Goal: Information Seeking & Learning: Learn about a topic

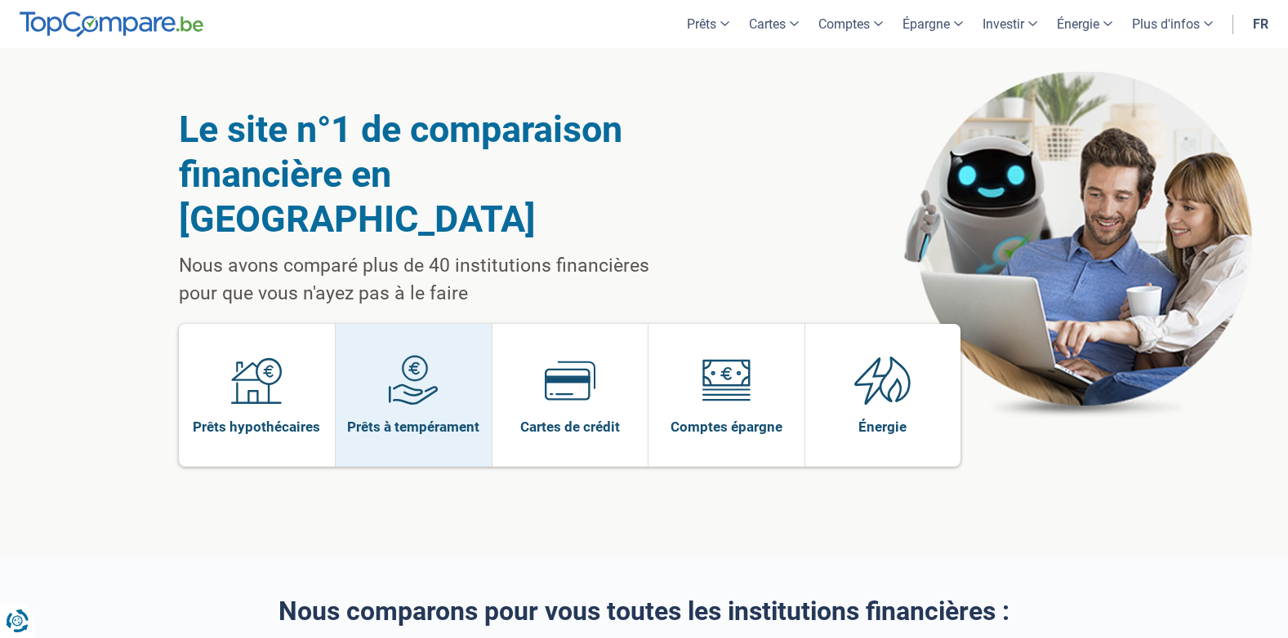
click at [428, 418] on span "Prêts à tempérament" at bounding box center [413, 427] width 132 height 18
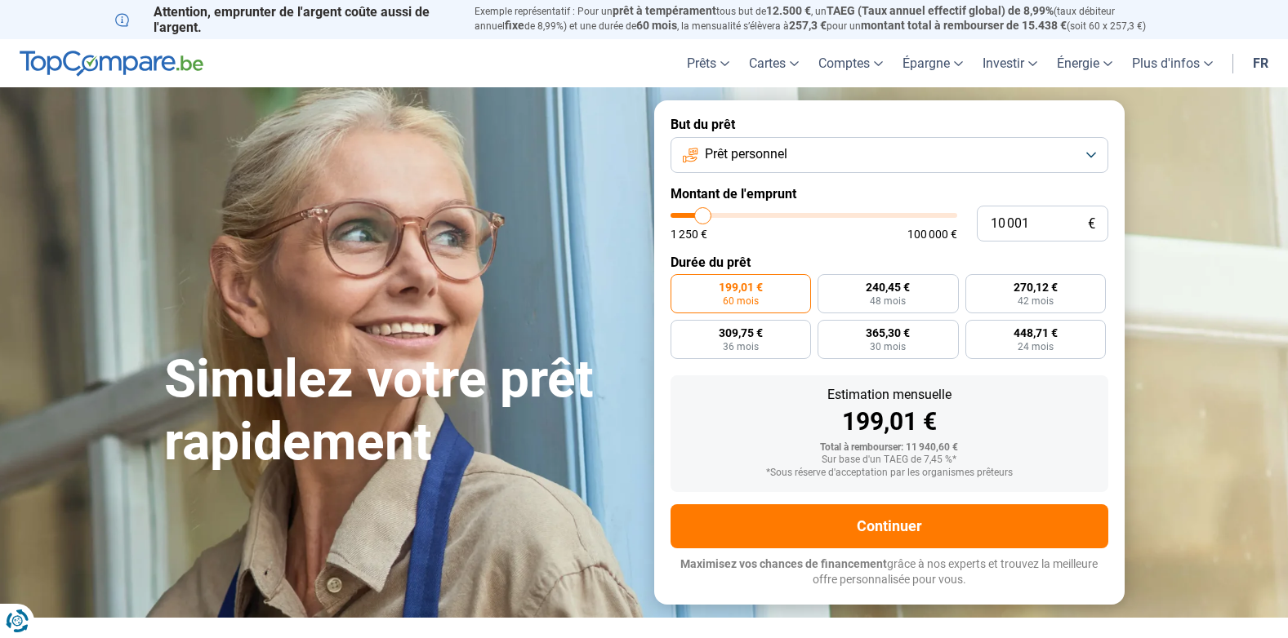
click at [830, 150] on button "Prêt personnel" at bounding box center [889, 155] width 438 height 36
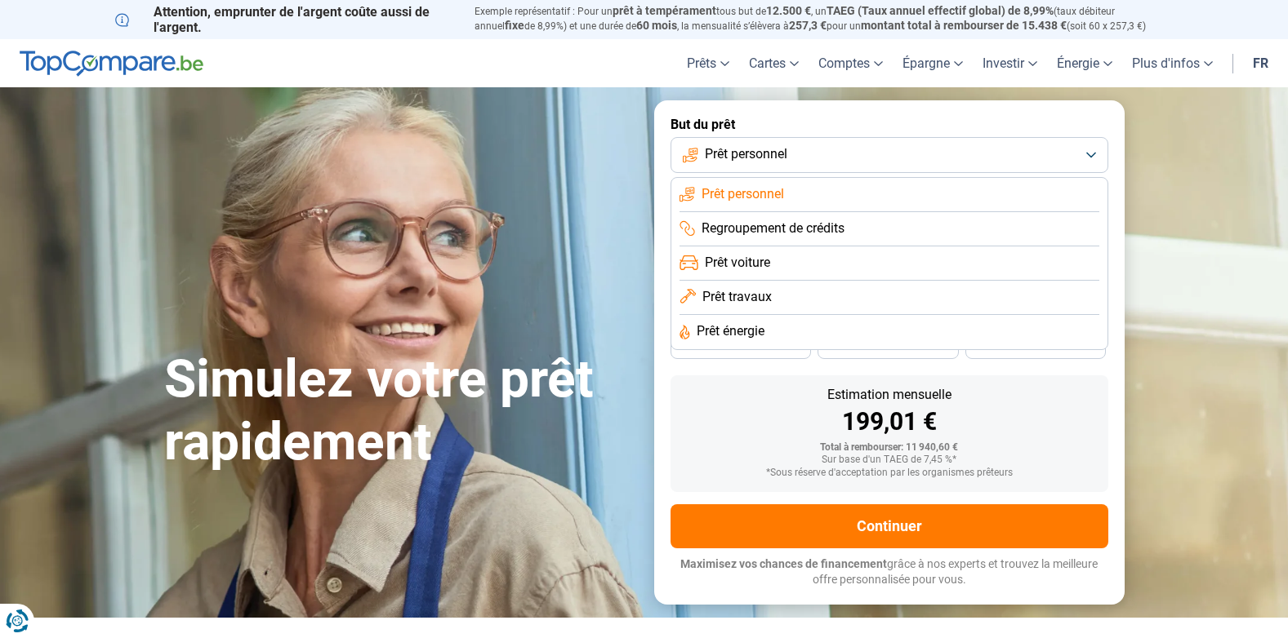
click at [759, 261] on span "Prêt voiture" at bounding box center [737, 263] width 65 height 18
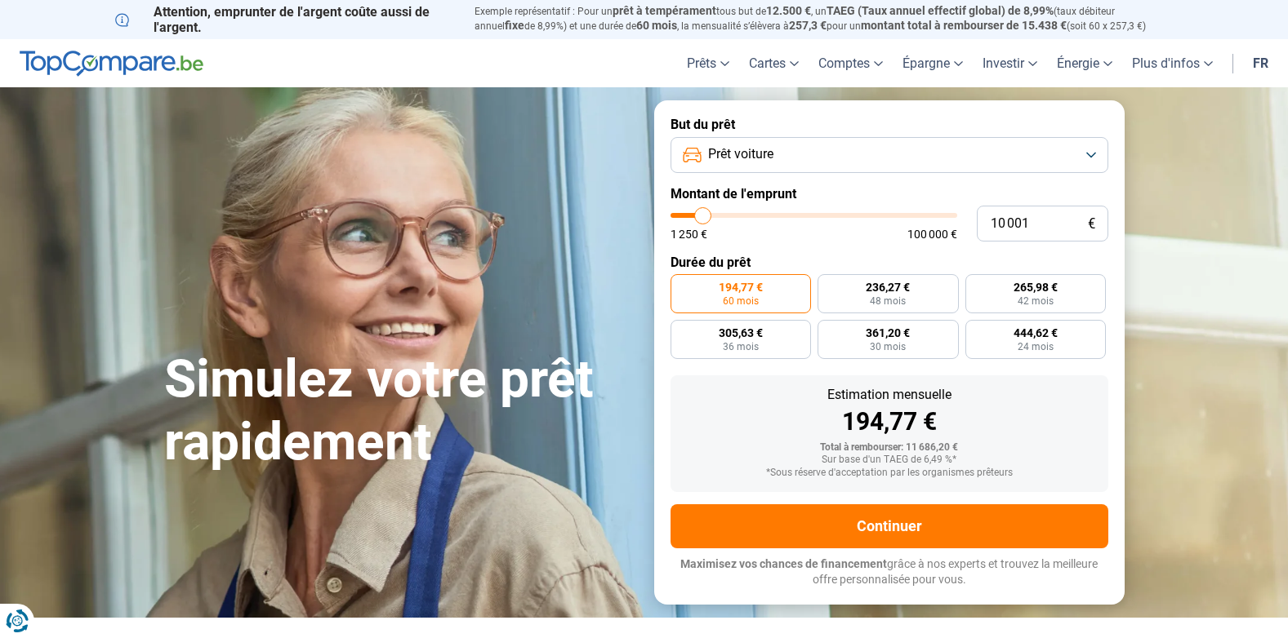
type input "11 750"
type input "11750"
type input "12 500"
type input "12500"
type input "12 750"
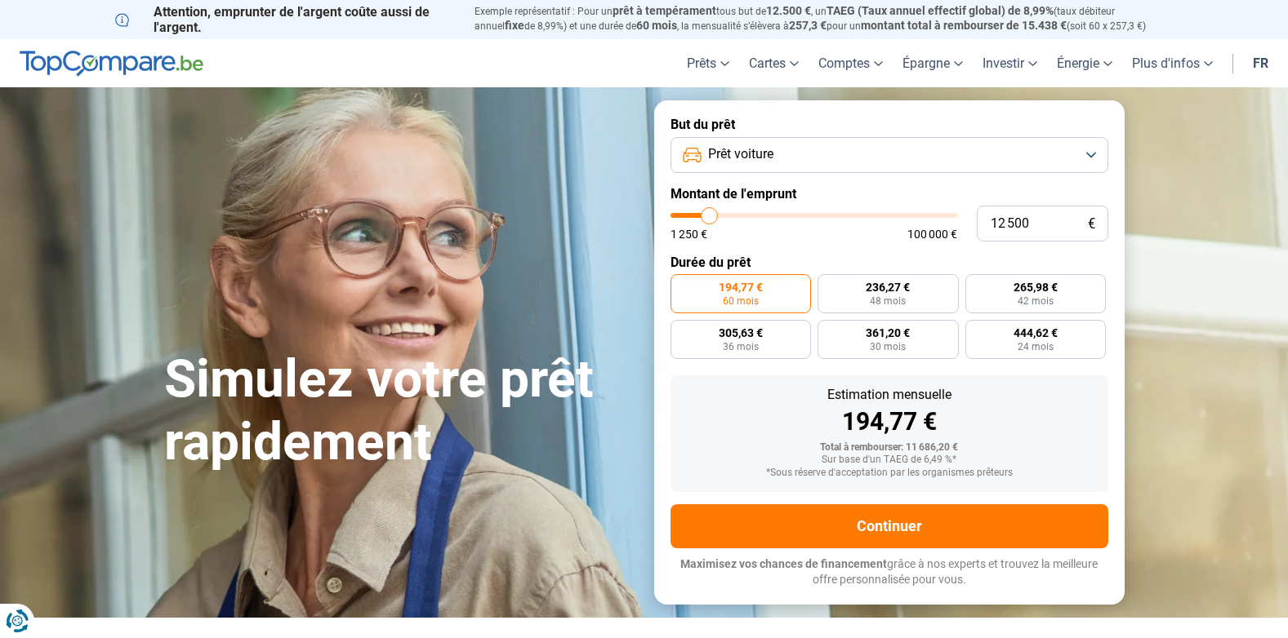
type input "12750"
type input "13 000"
type input "13000"
type input "13 250"
type input "13250"
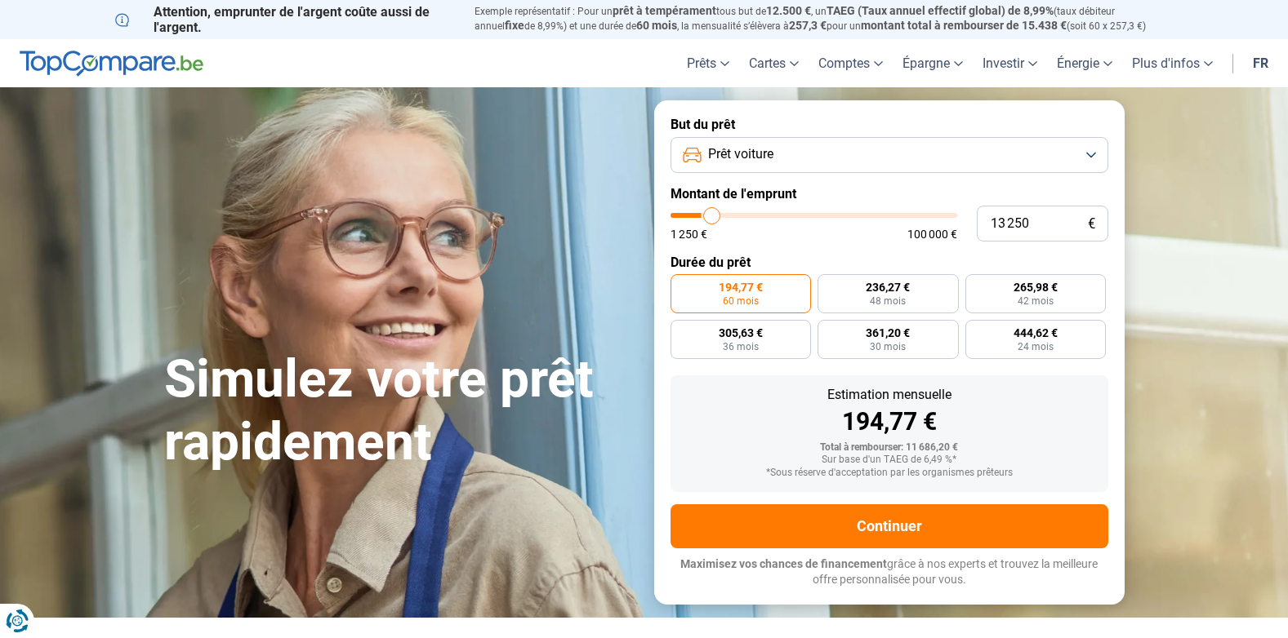
type input "13 500"
type input "13500"
type input "14 250"
type input "14250"
type input "13 500"
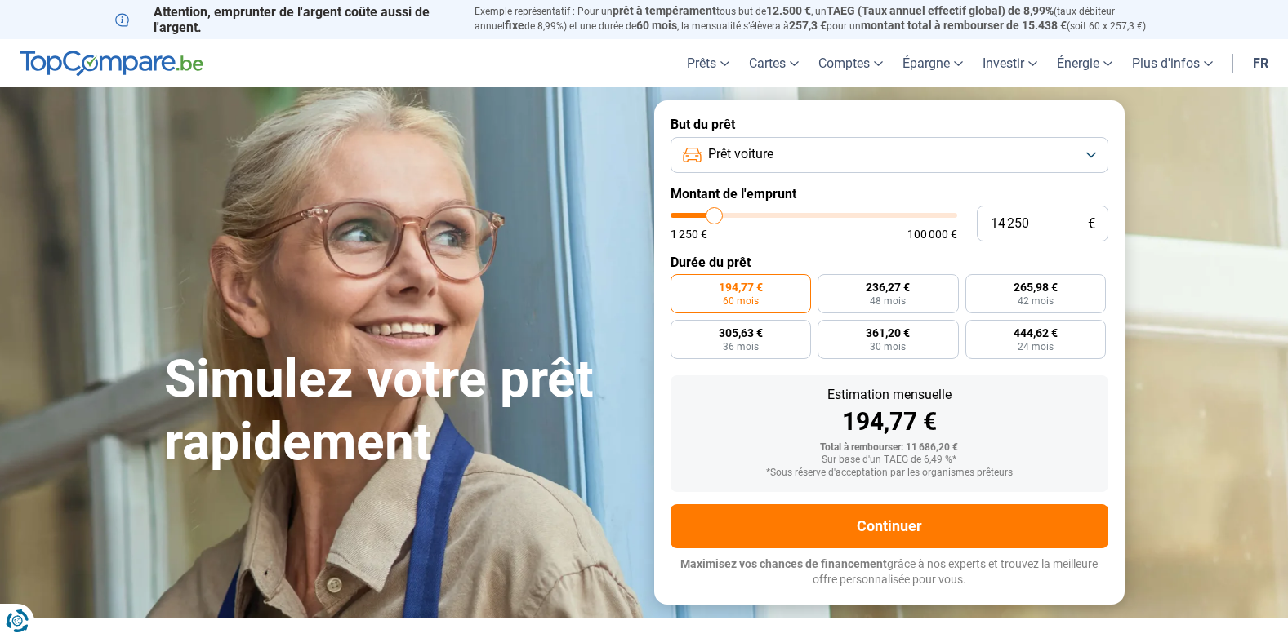
type input "13500"
type input "13 250"
type input "13250"
type input "13 000"
type input "13000"
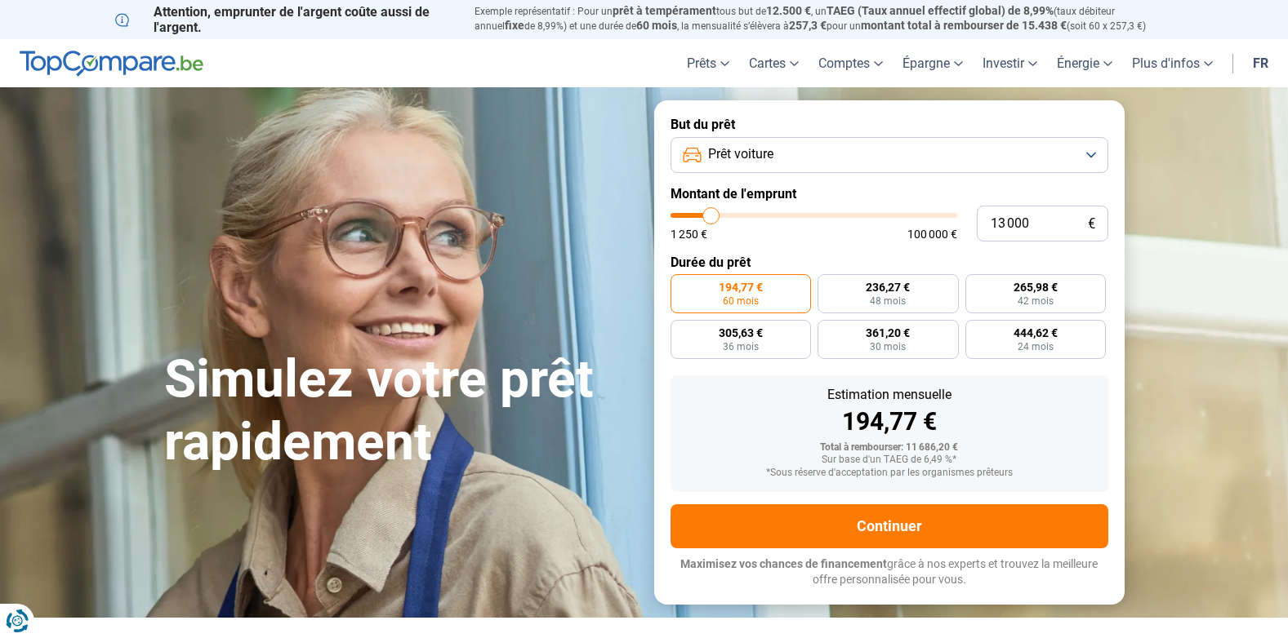
type input "12 500"
type input "12500"
click at [709, 218] on input "range" at bounding box center [813, 215] width 287 height 5
click at [758, 152] on span "Prêt voiture" at bounding box center [740, 154] width 65 height 18
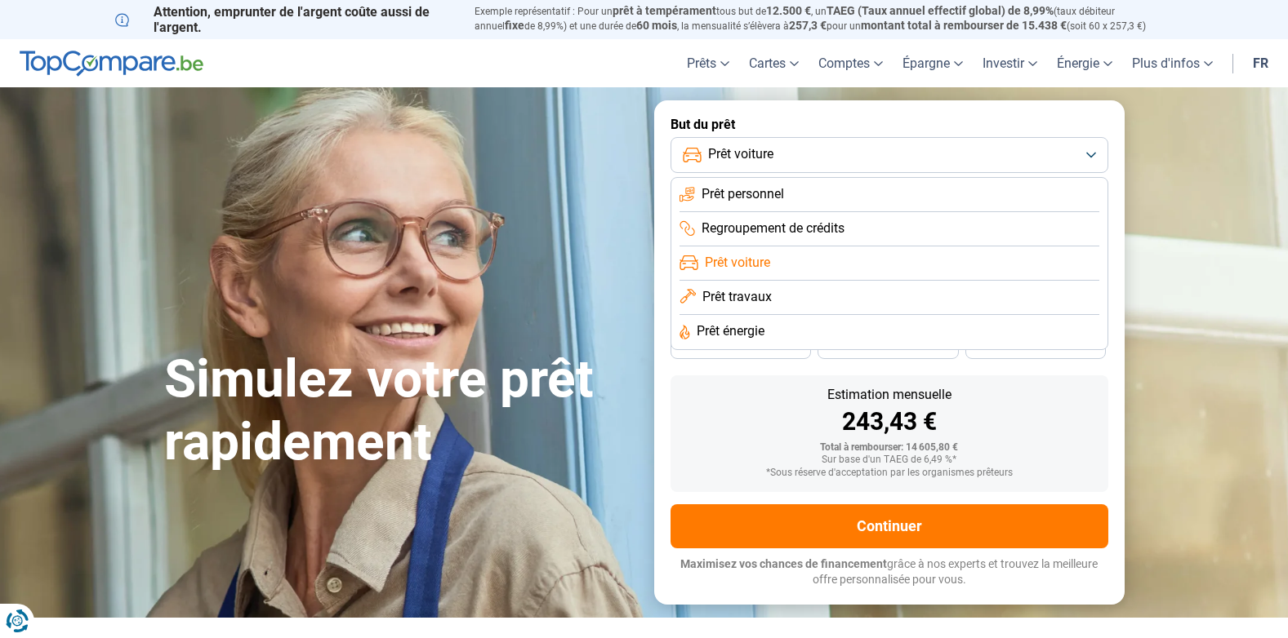
click at [763, 191] on span "Prêt personnel" at bounding box center [742, 194] width 82 height 18
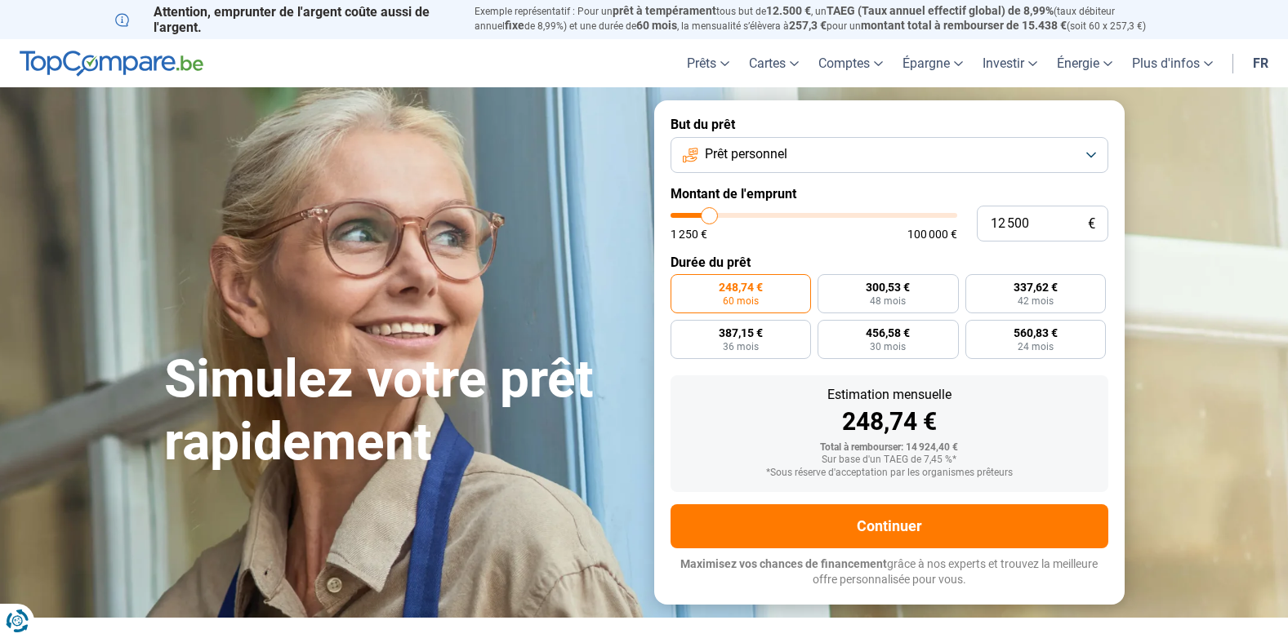
click at [779, 152] on span "Prêt personnel" at bounding box center [746, 154] width 82 height 18
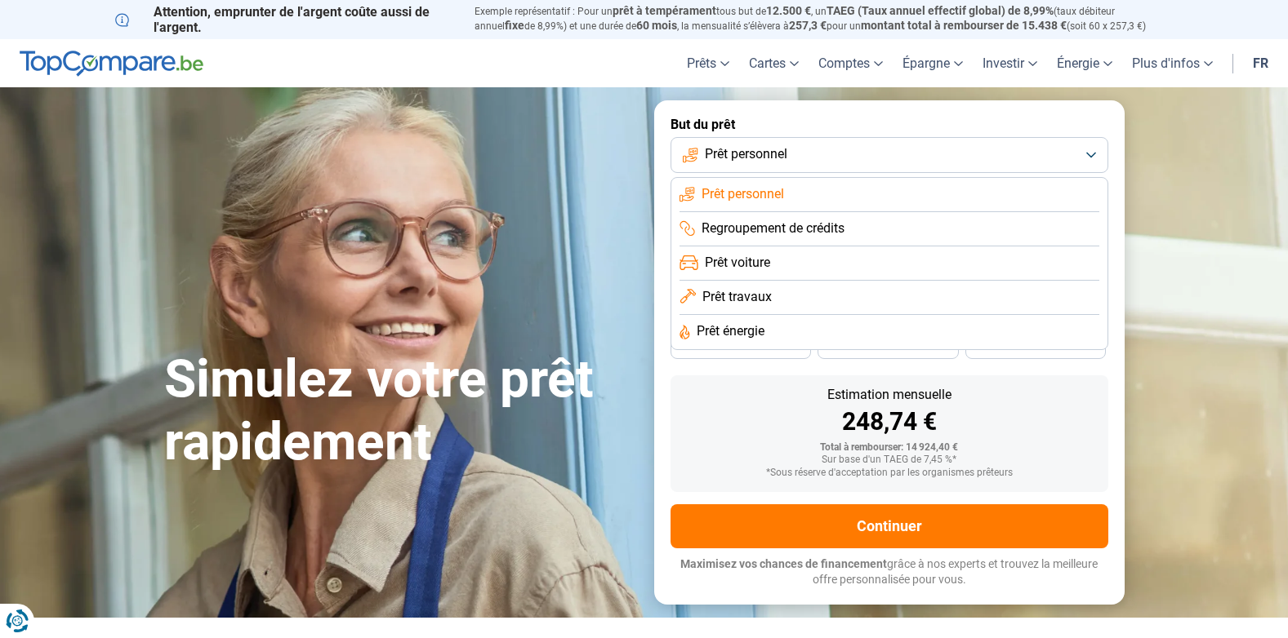
click at [742, 315] on li "Prêt travaux" at bounding box center [889, 332] width 420 height 34
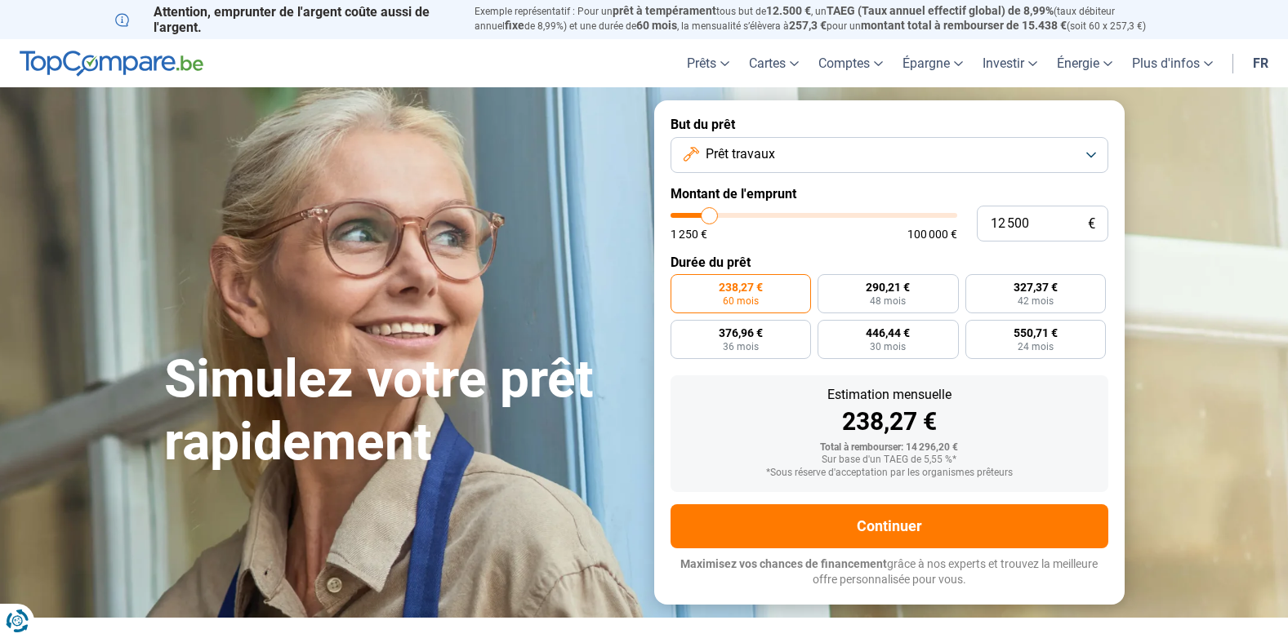
type input "12 750"
type input "12750"
type input "13 000"
type input "13000"
type input "13 500"
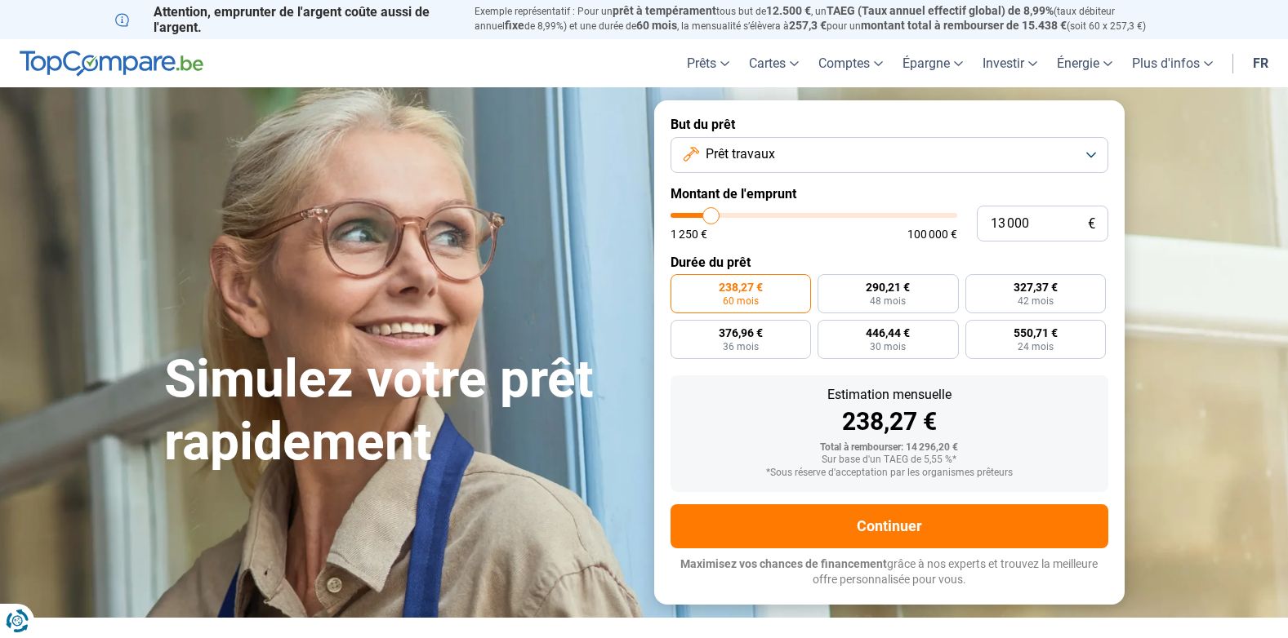
type input "13500"
type input "14 000"
type input "14000"
type input "14 250"
type input "14250"
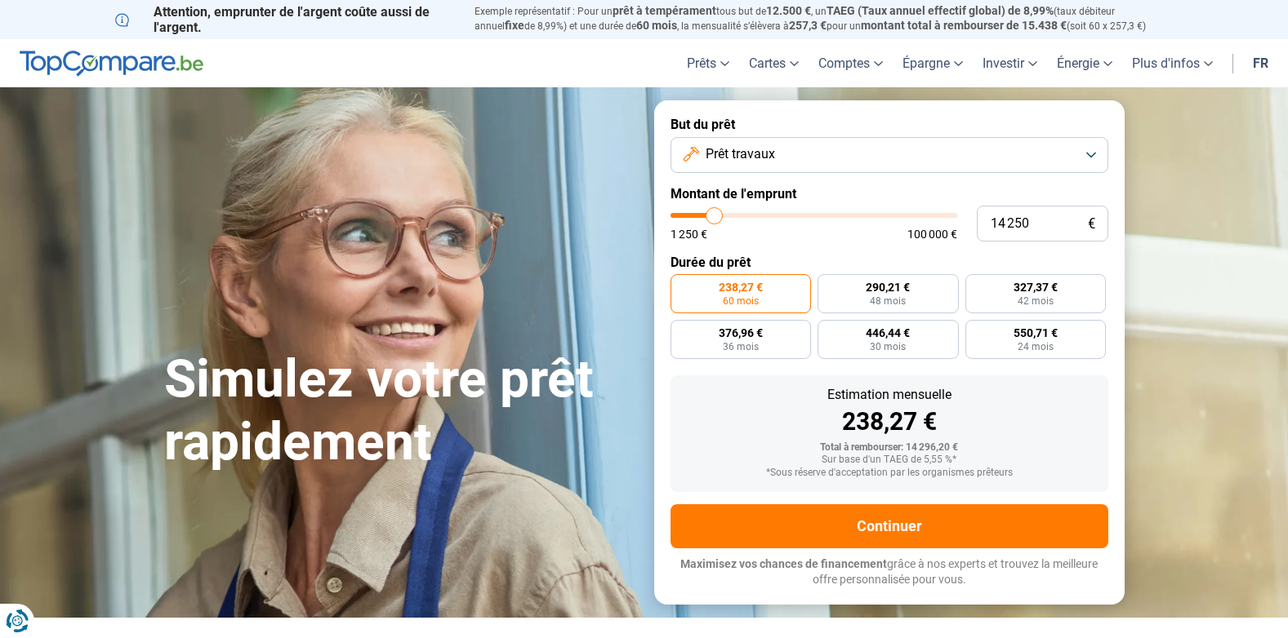
type input "14 500"
type input "14500"
type input "15 000"
type input "15000"
type input "15 500"
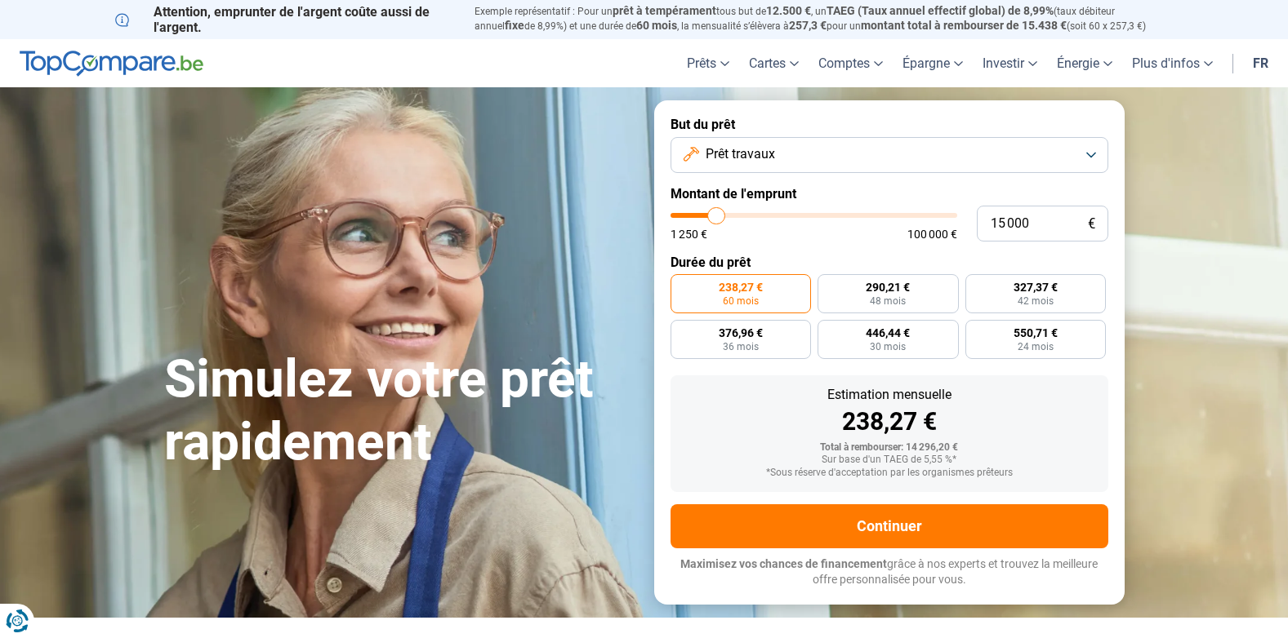
type input "15500"
type input "15 750"
type input "15750"
type input "16 250"
type input "16250"
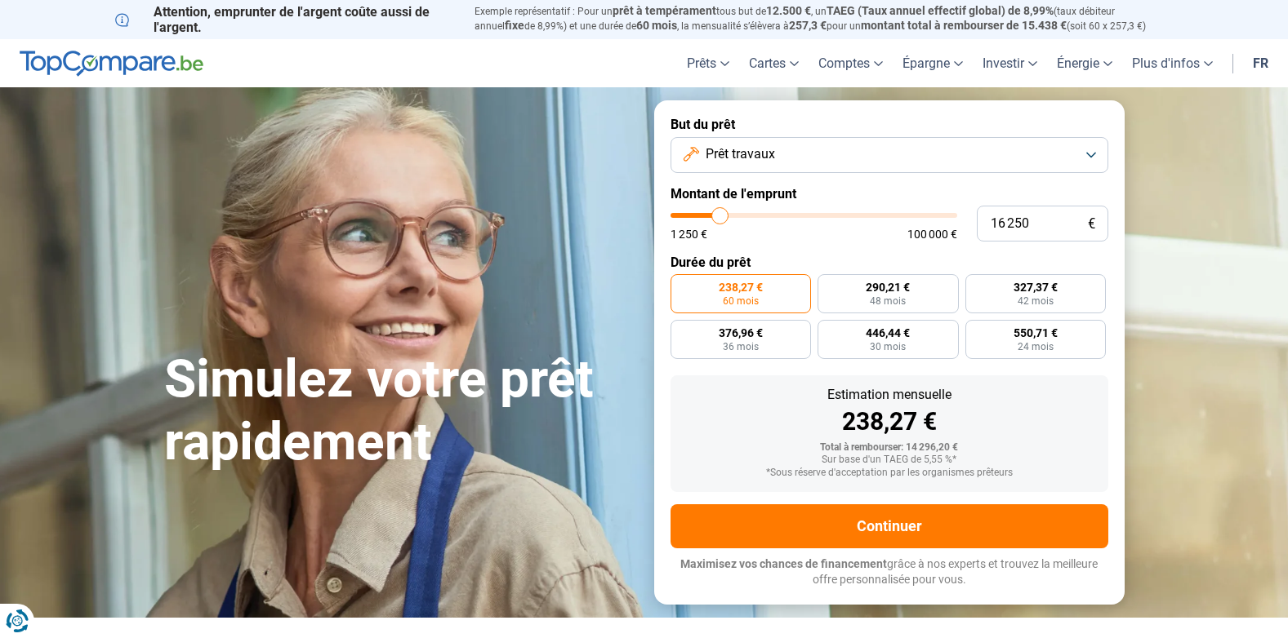
type input "16 500"
type input "16500"
type input "17 250"
type input "17250"
type input "17 750"
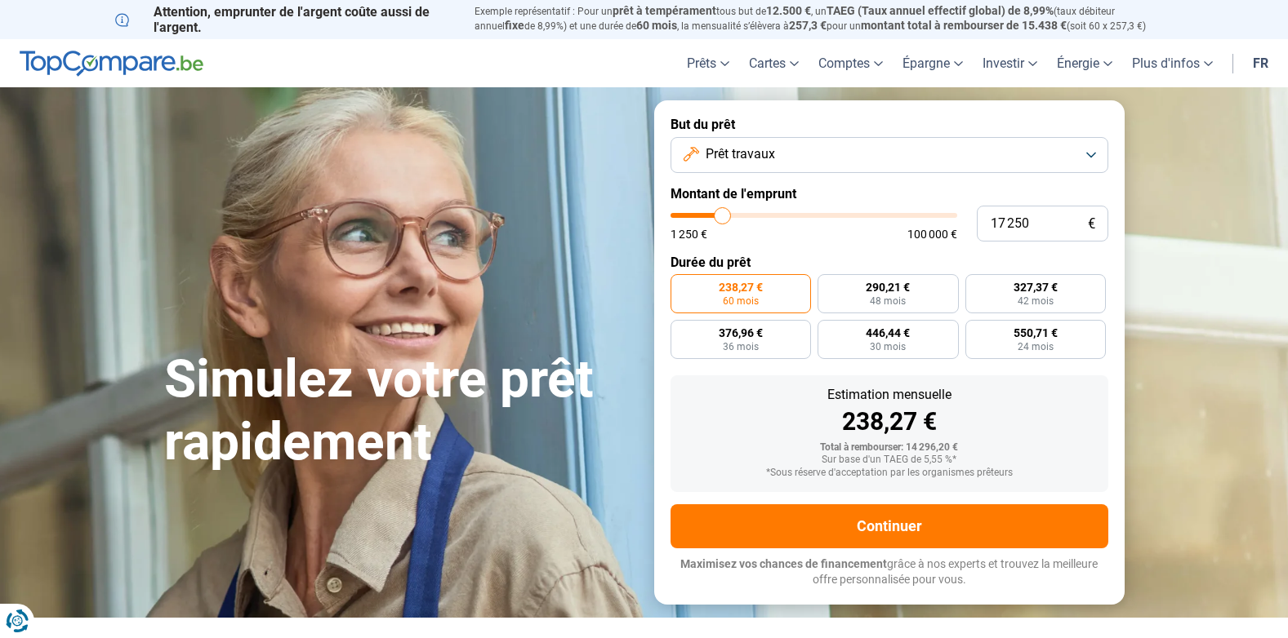
type input "17750"
type input "18 000"
drag, startPoint x: 710, startPoint y: 220, endPoint x: 725, endPoint y: 219, distance: 14.7
type input "18000"
click at [725, 218] on input "range" at bounding box center [813, 215] width 287 height 5
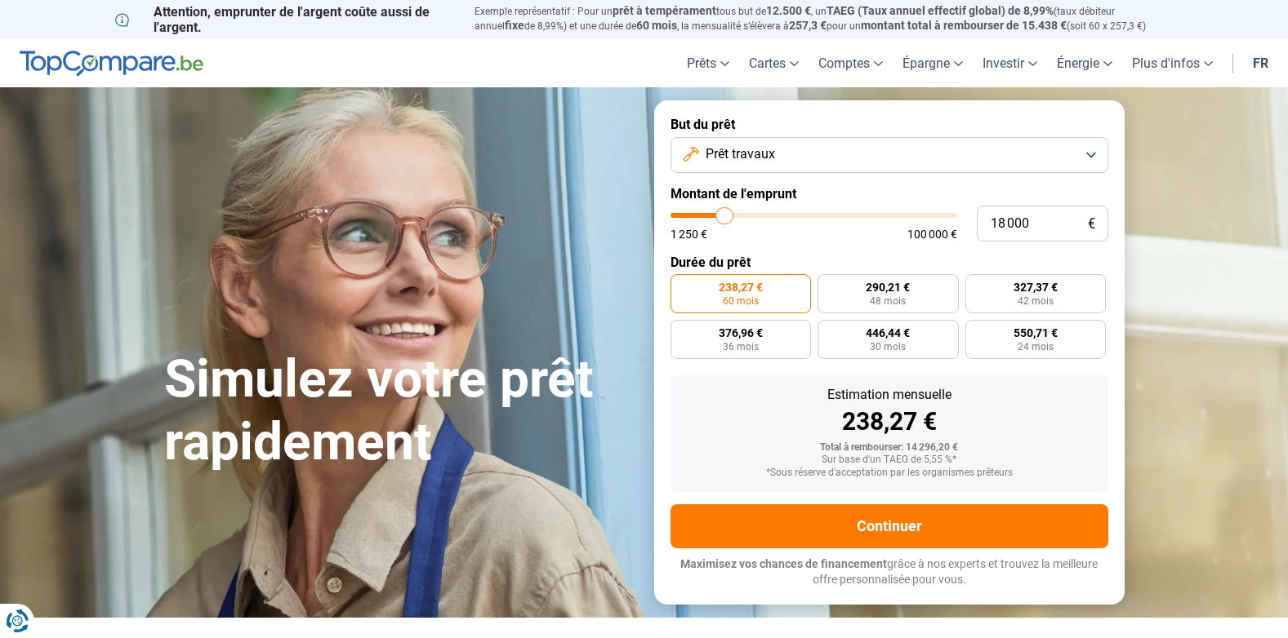
radio input "false"
